Goal: Find specific page/section: Find specific page/section

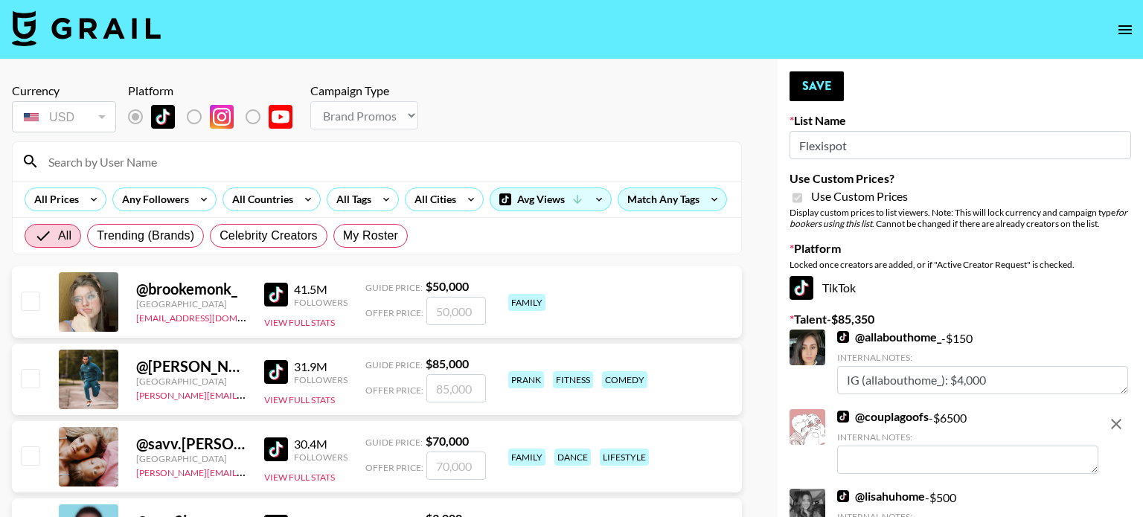
select select "Brand"
click at [186, 162] on input at bounding box center [385, 162] width 693 height 24
click at [898, 420] on link "@ couplagoofs" at bounding box center [883, 416] width 92 height 15
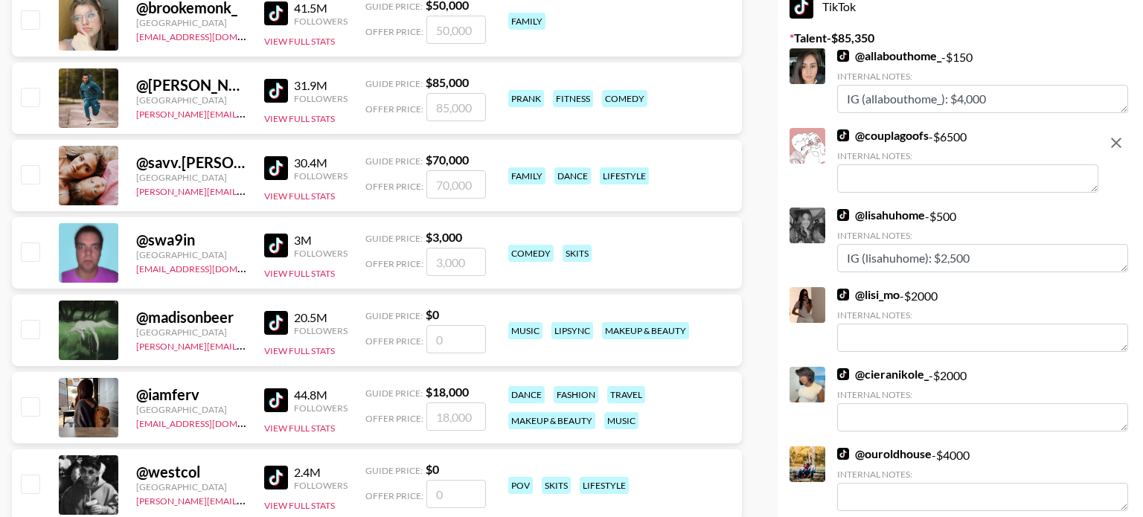
scroll to position [292, 0]
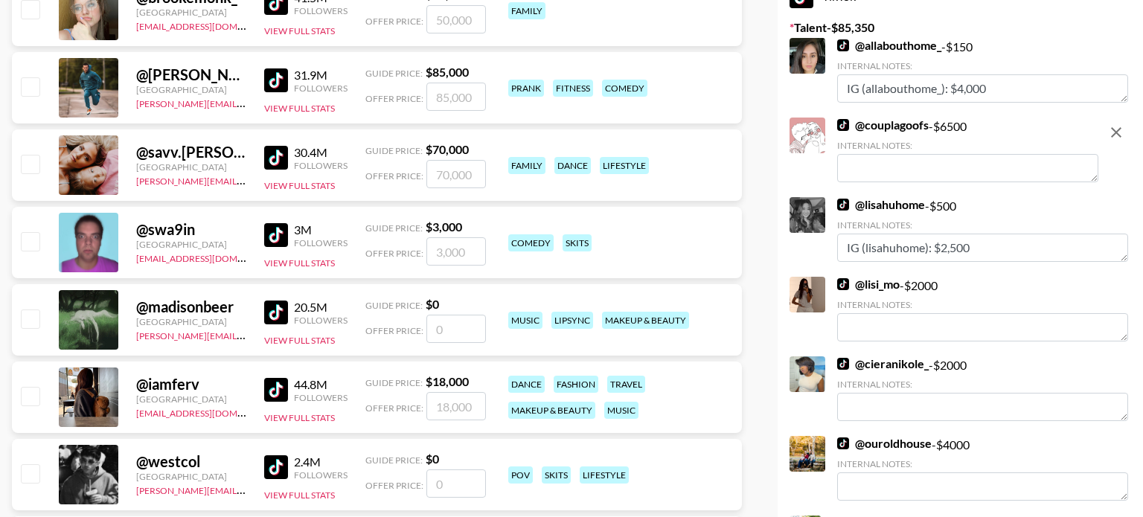
click at [907, 368] on link "@ cieranikole_" at bounding box center [883, 364] width 92 height 15
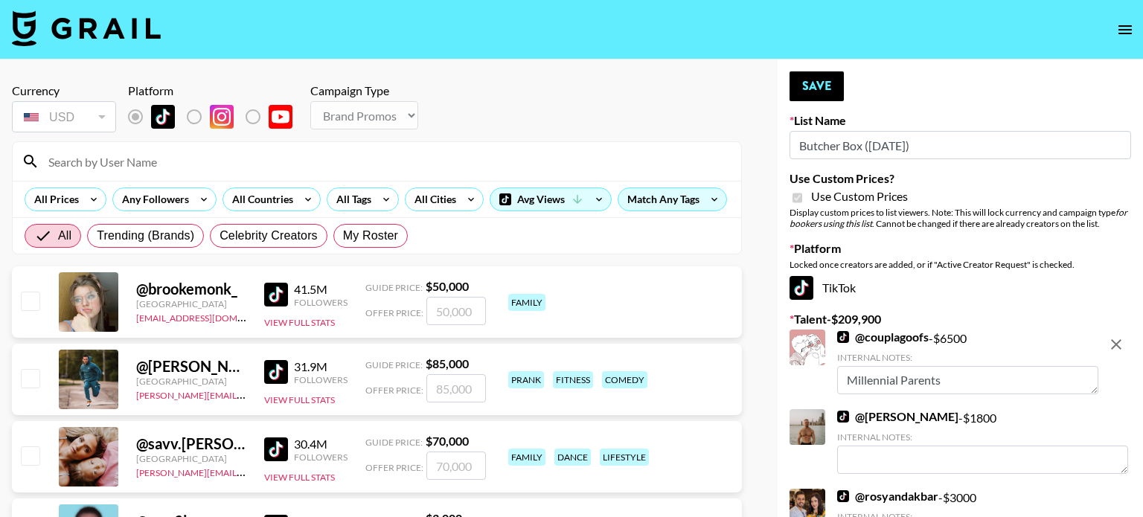
select select "Brand"
